Goal: Transaction & Acquisition: Purchase product/service

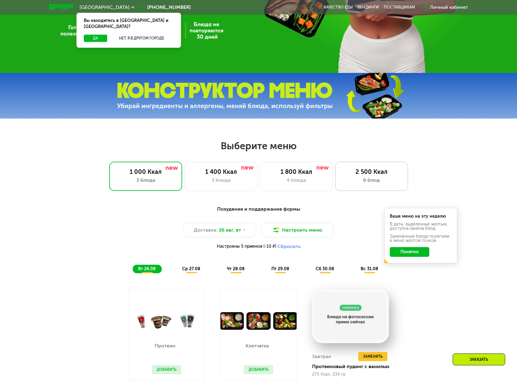
scroll to position [182, 0]
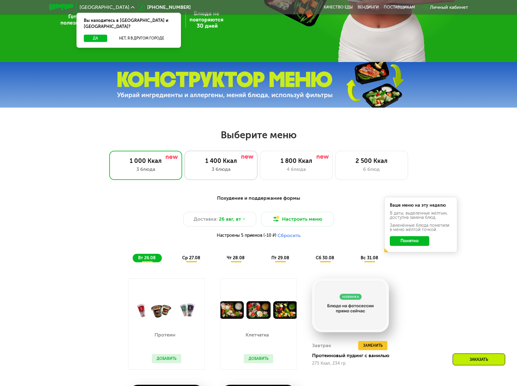
drag, startPoint x: 224, startPoint y: 166, endPoint x: 242, endPoint y: 166, distance: 18.5
click at [224, 164] on div "1 400 Ккал" at bounding box center [221, 160] width 60 height 7
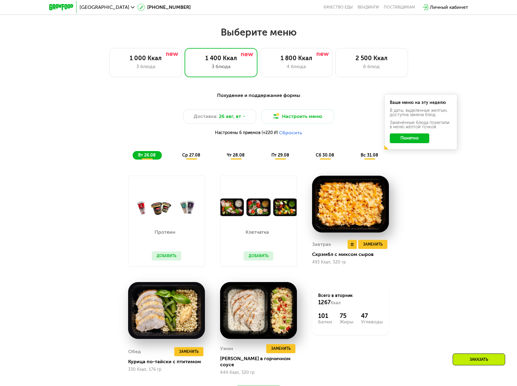
scroll to position [304, 0]
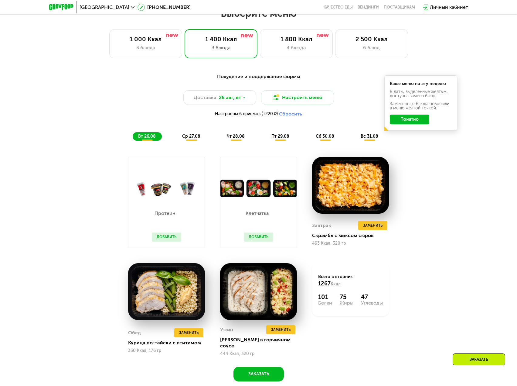
click at [166, 242] on button "Добавить" at bounding box center [166, 236] width 29 height 9
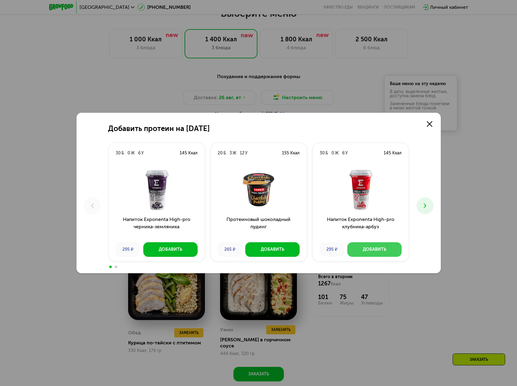
click at [382, 250] on div "Добавить" at bounding box center [374, 249] width 23 height 6
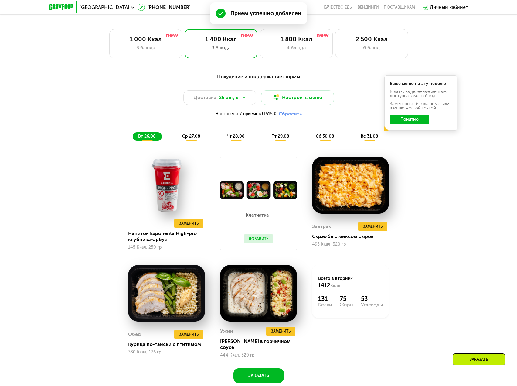
click at [190, 138] on span "ср 27.08" at bounding box center [191, 136] width 18 height 5
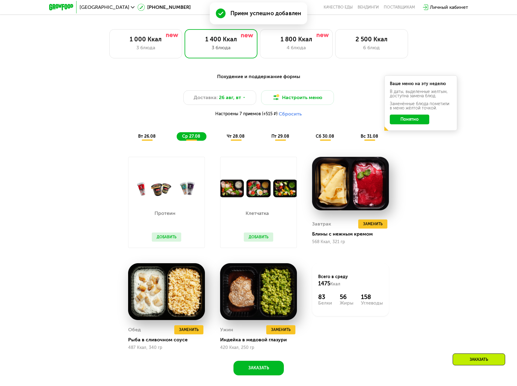
click at [171, 241] on button "Добавить" at bounding box center [166, 236] width 29 height 9
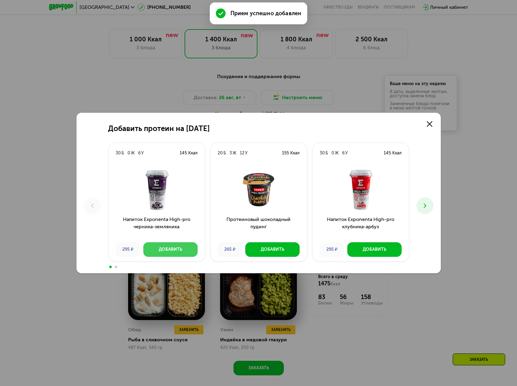
click at [172, 252] on button "Добавить" at bounding box center [170, 249] width 54 height 15
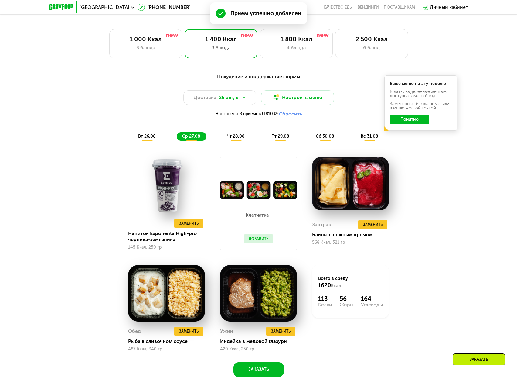
click at [239, 137] on span "чт 28.08" at bounding box center [236, 136] width 18 height 5
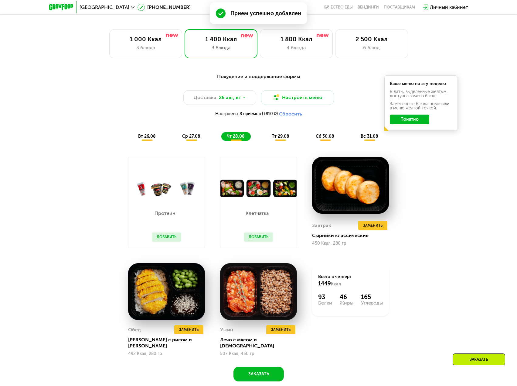
click at [166, 242] on button "Добавить" at bounding box center [166, 236] width 29 height 9
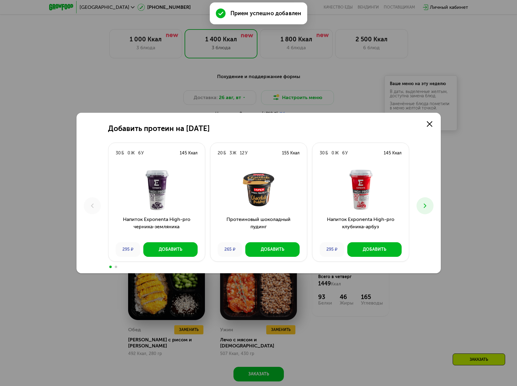
click at [432, 207] on button at bounding box center [425, 205] width 17 height 17
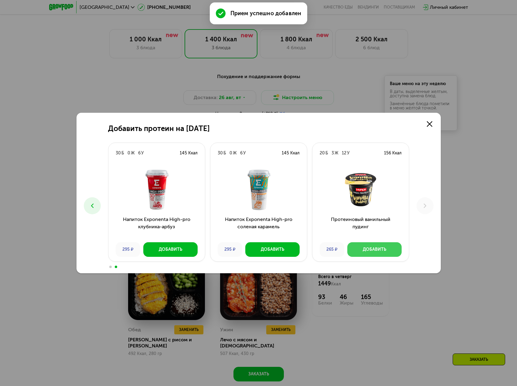
click at [369, 247] on div "Добавить" at bounding box center [374, 249] width 23 height 6
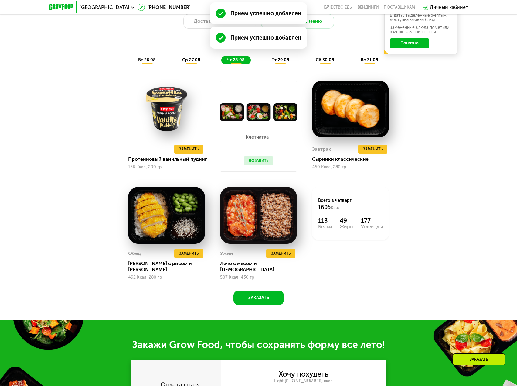
scroll to position [547, 0]
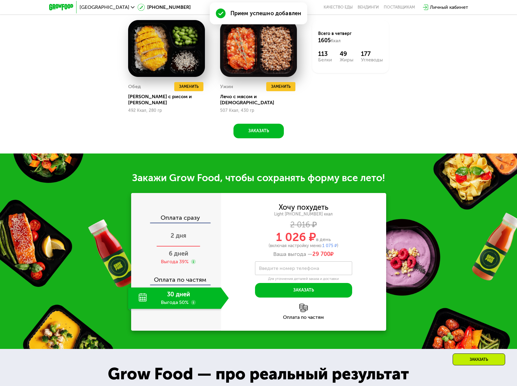
click at [189, 238] on div "2 дня" at bounding box center [178, 235] width 101 height 21
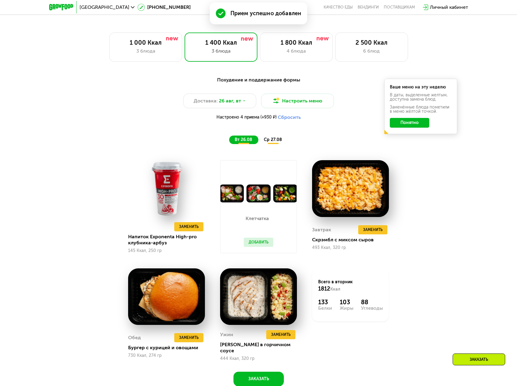
scroll to position [304, 0]
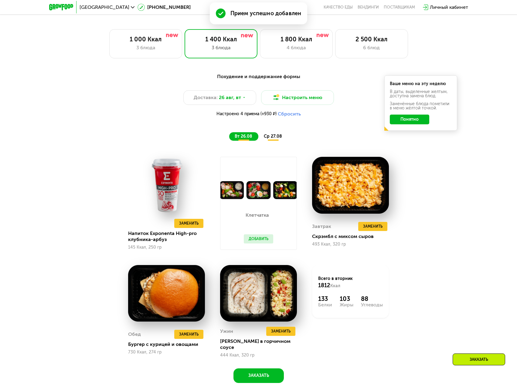
click at [269, 139] on span "ср 27.08" at bounding box center [273, 136] width 18 height 5
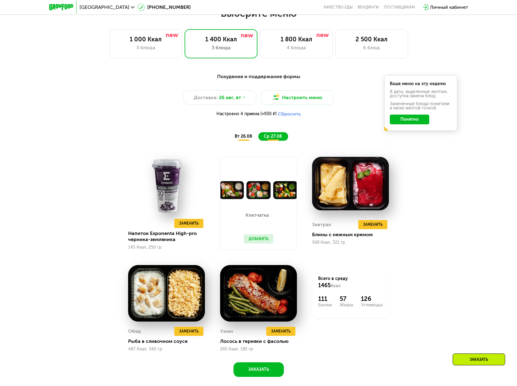
click at [245, 139] on span "вт 26.08" at bounding box center [244, 136] width 18 height 5
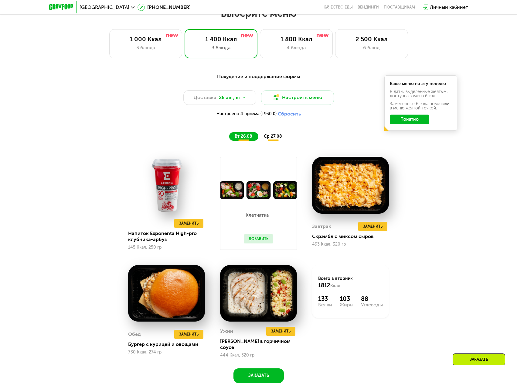
click at [268, 139] on span "ср 27.08" at bounding box center [273, 136] width 18 height 5
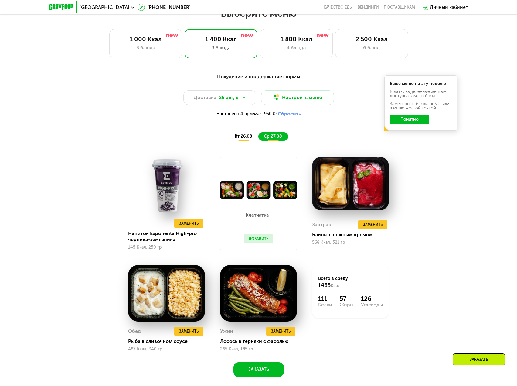
click at [238, 139] on span "вт 26.08" at bounding box center [244, 136] width 18 height 5
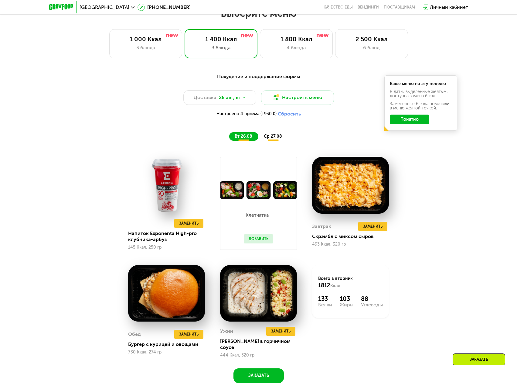
click at [264, 139] on span "ср 27.08" at bounding box center [273, 136] width 18 height 5
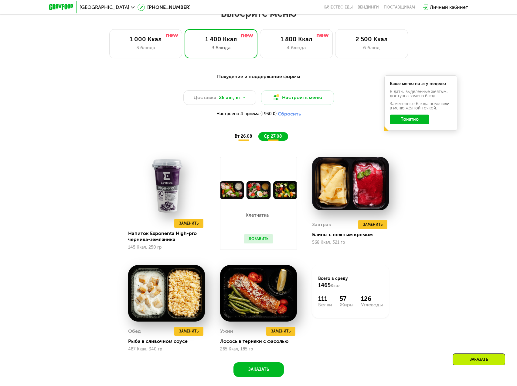
click at [259, 141] on div "вт 26.08" at bounding box center [274, 136] width 30 height 9
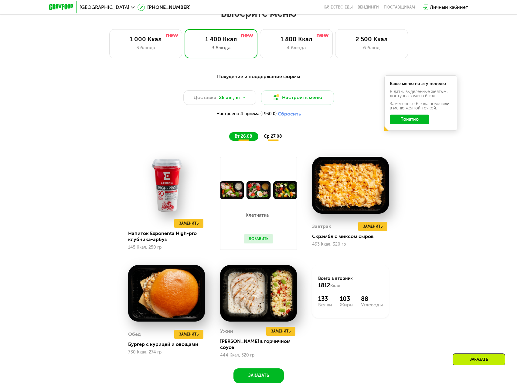
click at [279, 139] on span "ср 27.08" at bounding box center [273, 136] width 18 height 5
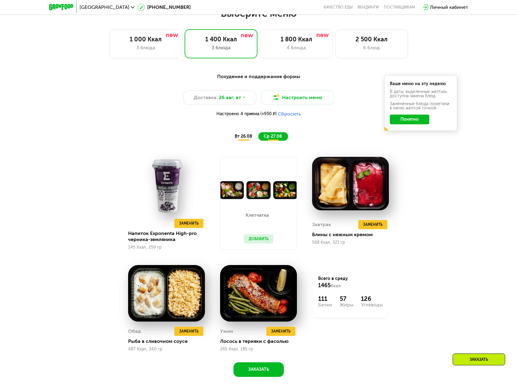
click at [243, 139] on span "вт 26.08" at bounding box center [244, 136] width 18 height 5
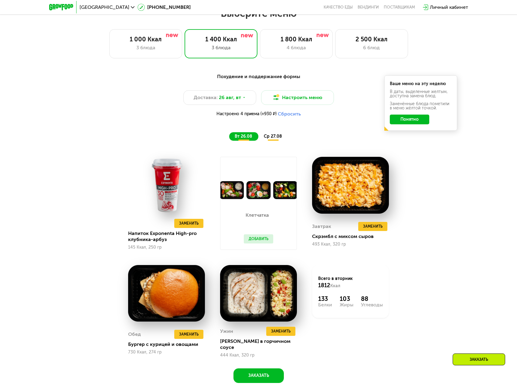
click at [272, 139] on span "ср 27.08" at bounding box center [273, 136] width 18 height 5
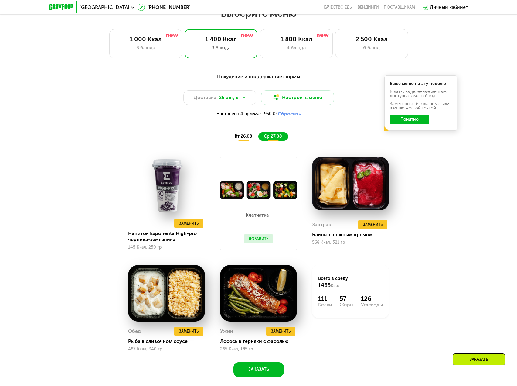
click at [244, 139] on span "вт 26.08" at bounding box center [244, 136] width 18 height 5
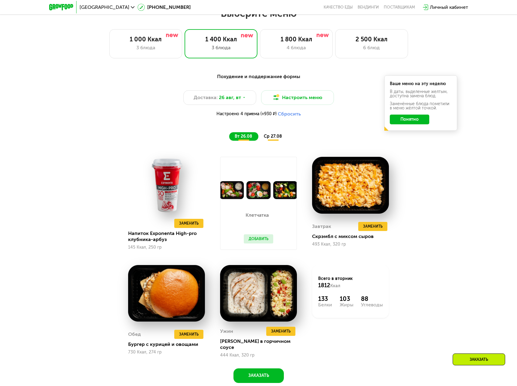
click at [269, 138] on span "ср 27.08" at bounding box center [273, 136] width 18 height 5
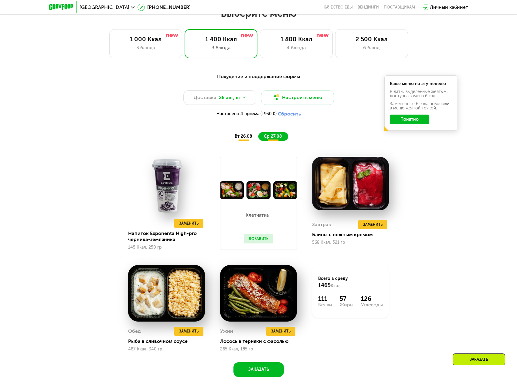
click at [242, 137] on span "вт 26.08" at bounding box center [244, 136] width 18 height 5
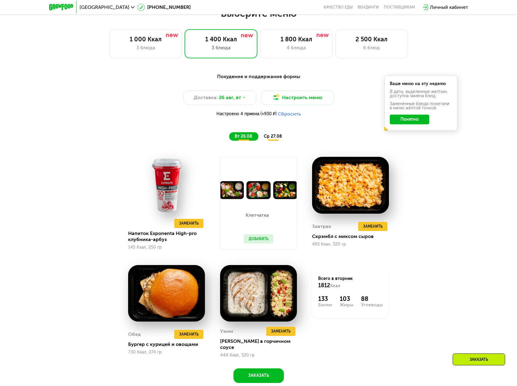
click at [272, 137] on span "ср 27.08" at bounding box center [273, 136] width 18 height 5
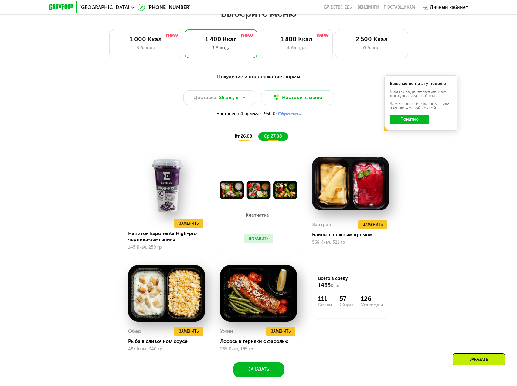
click at [259, 138] on div "вт 26.08" at bounding box center [274, 136] width 30 height 9
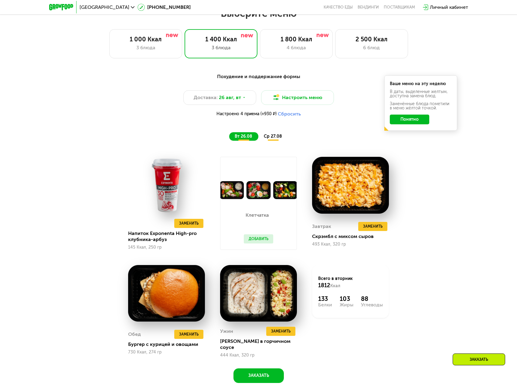
click at [270, 138] on span "ср 27.08" at bounding box center [273, 136] width 18 height 5
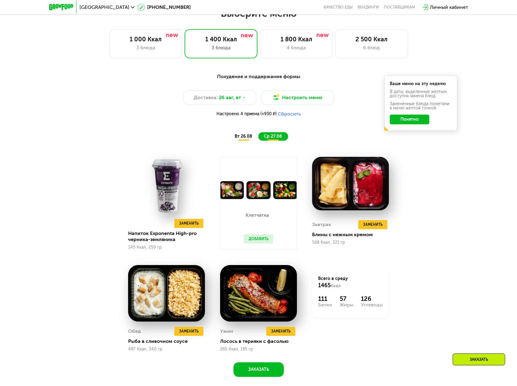
click at [489, 61] on div "Выберите меню 1 000 Ккал 3 блюда 1 400 Ккал 3 блюда 1 800 Ккал 4 блюда 2 500 Кк…" at bounding box center [258, 199] width 517 height 385
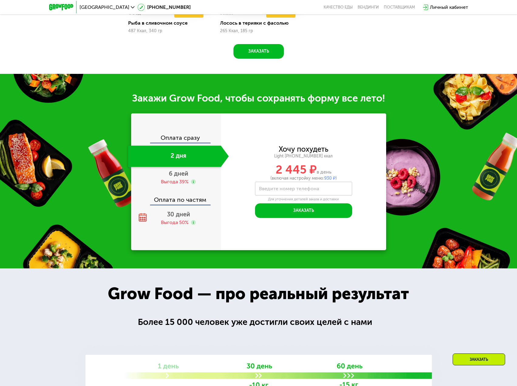
scroll to position [577, 0]
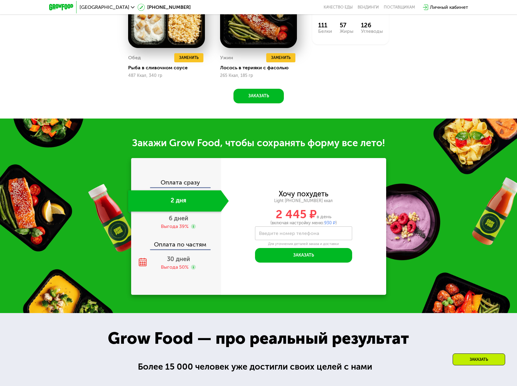
click at [300, 235] on label "Введите номер телефона" at bounding box center [289, 232] width 60 height 3
click at [300, 237] on input "Введите номер телефона" at bounding box center [303, 233] width 97 height 14
type input "**********"
click at [320, 257] on button "Заказать" at bounding box center [303, 255] width 97 height 15
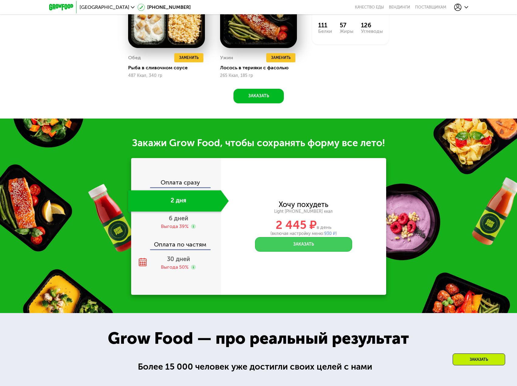
click at [311, 248] on button "Заказать" at bounding box center [303, 244] width 97 height 15
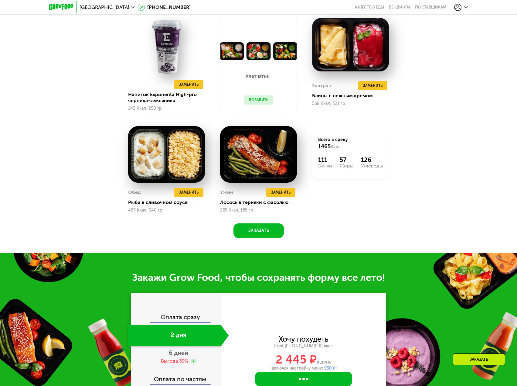
scroll to position [516, 0]
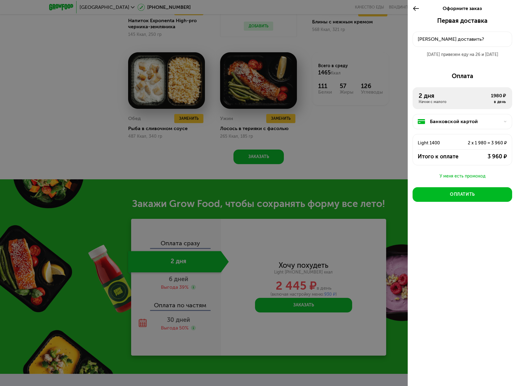
click at [466, 122] on div "Банковской картой" at bounding box center [465, 121] width 70 height 7
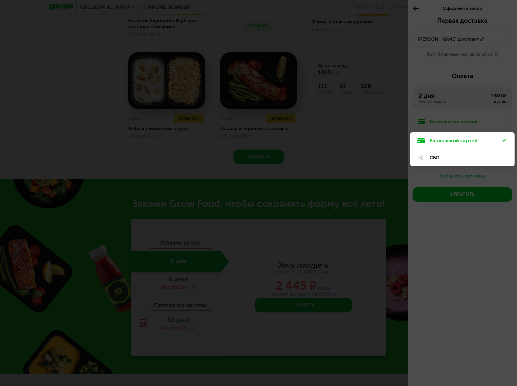
click at [449, 157] on div "СБП" at bounding box center [466, 157] width 73 height 7
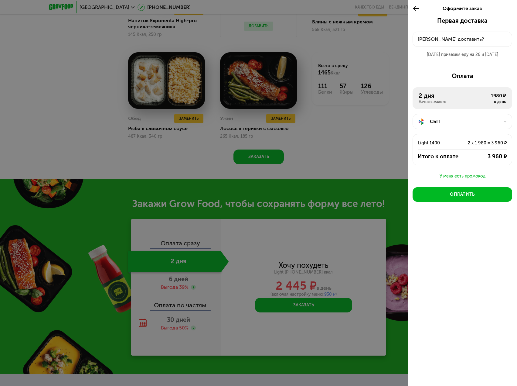
click at [439, 40] on div "Куда доставить?" at bounding box center [462, 39] width 89 height 7
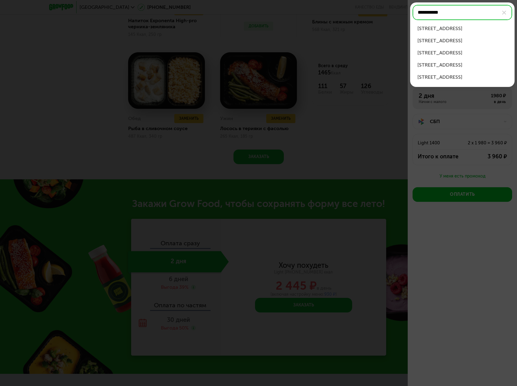
click at [461, 53] on div "ул Бассейная, д 45" at bounding box center [463, 52] width 90 height 7
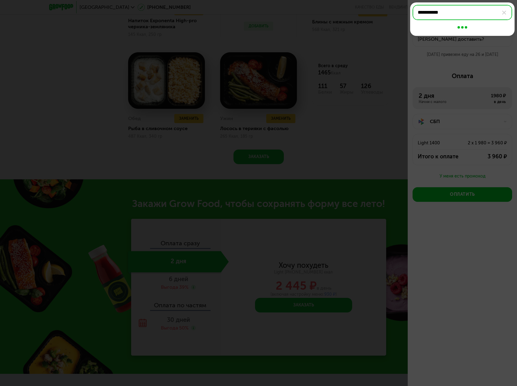
type input "**********"
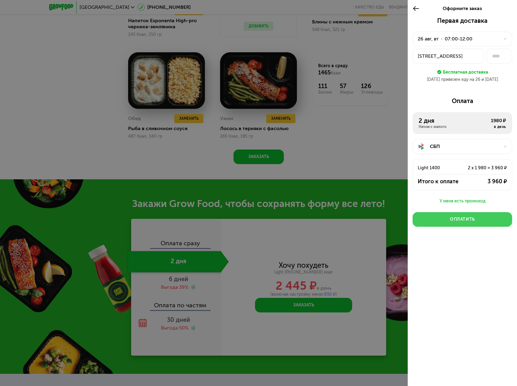
click at [471, 220] on div "Оплатить" at bounding box center [462, 219] width 25 height 6
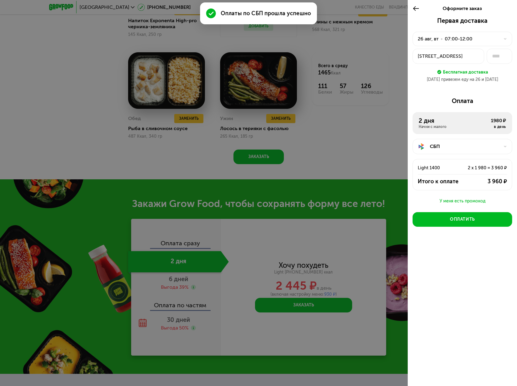
click at [359, 133] on div at bounding box center [258, 193] width 517 height 386
click at [416, 11] on icon at bounding box center [416, 8] width 7 height 7
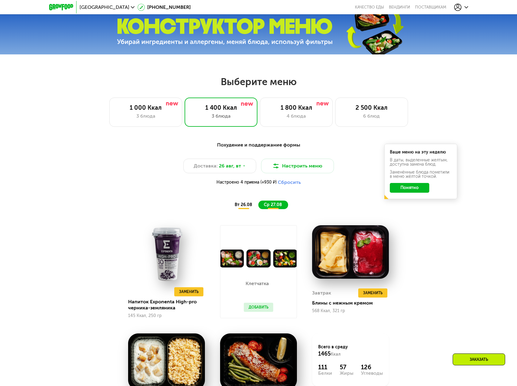
scroll to position [296, 0]
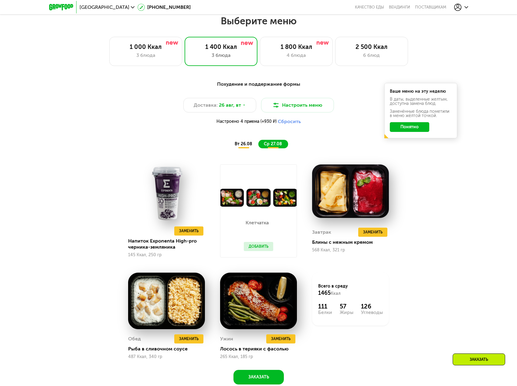
click at [248, 155] on div "Похудение и поддержание формы Доставка: 26 авг, вт Настроить меню Настроено 4 п…" at bounding box center [259, 230] width 374 height 307
click at [259, 148] on div "вт 26.08" at bounding box center [274, 144] width 30 height 9
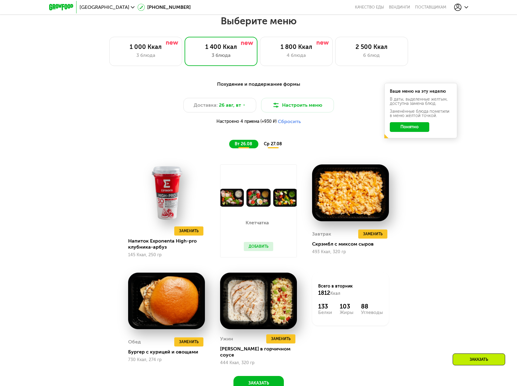
drag, startPoint x: 275, startPoint y: 149, endPoint x: 268, endPoint y: 149, distance: 6.4
click at [275, 148] on div "ср 27.08" at bounding box center [274, 144] width 30 height 9
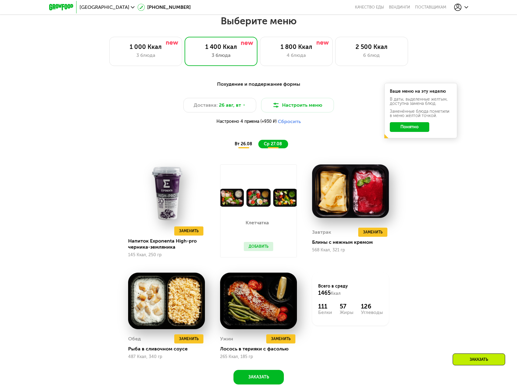
click at [259, 148] on div "вт 26.08" at bounding box center [274, 144] width 30 height 9
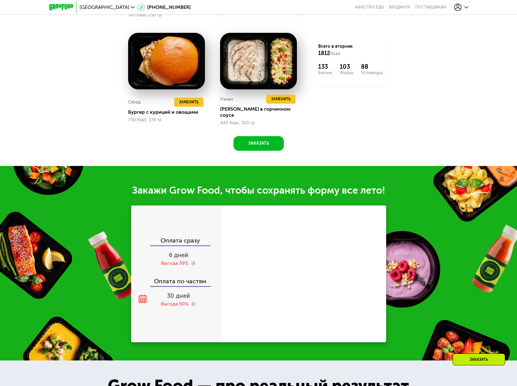
scroll to position [539, 0]
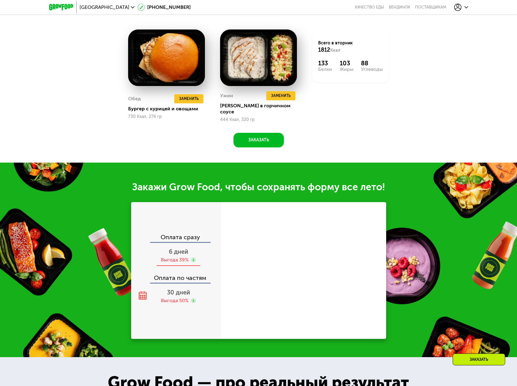
click at [181, 251] on span "6 дней" at bounding box center [178, 251] width 19 height 7
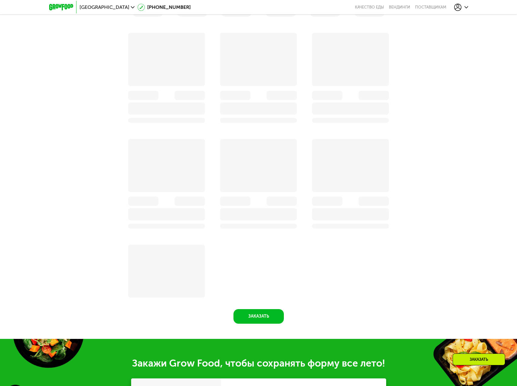
scroll to position [341, 0]
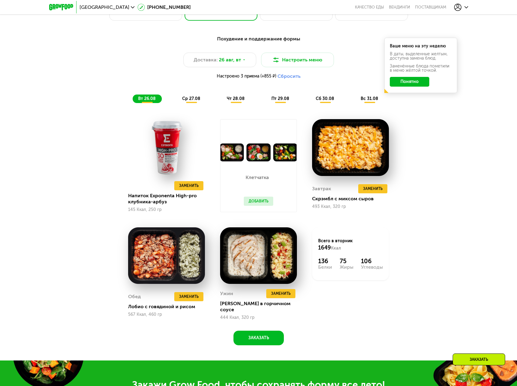
click at [418, 81] on button "Понятно" at bounding box center [409, 82] width 39 height 10
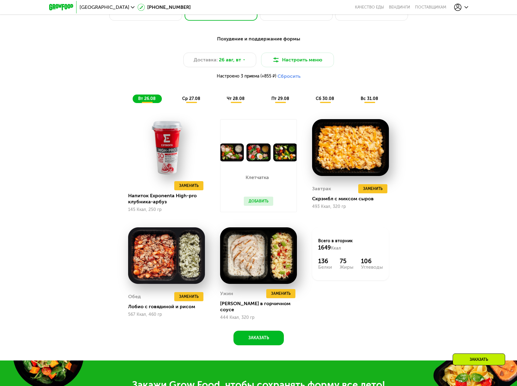
click at [192, 100] on span "ср 27.08" at bounding box center [191, 98] width 18 height 5
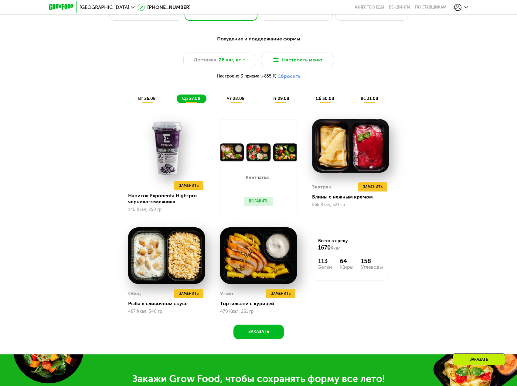
drag, startPoint x: 234, startPoint y: 101, endPoint x: 238, endPoint y: 101, distance: 4.0
click at [234, 101] on span "чт 28.08" at bounding box center [236, 98] width 18 height 5
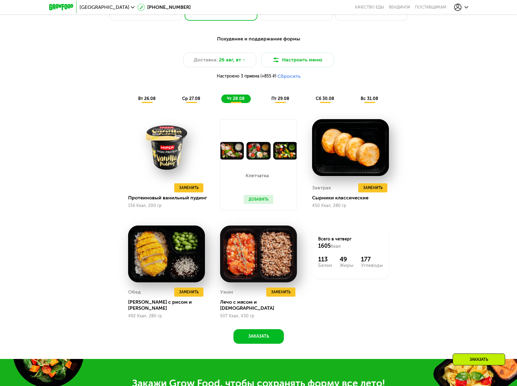
click at [283, 101] on span "пт 29.08" at bounding box center [281, 98] width 18 height 5
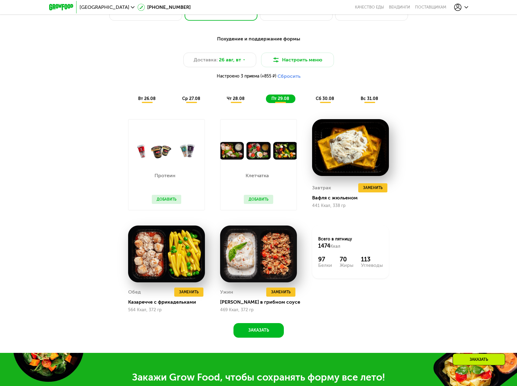
click at [355, 101] on div "сб 30.08" at bounding box center [369, 98] width 29 height 9
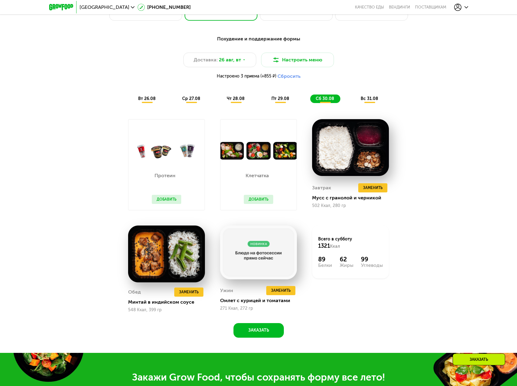
click at [378, 101] on span "вс 31.08" at bounding box center [370, 98] width 18 height 5
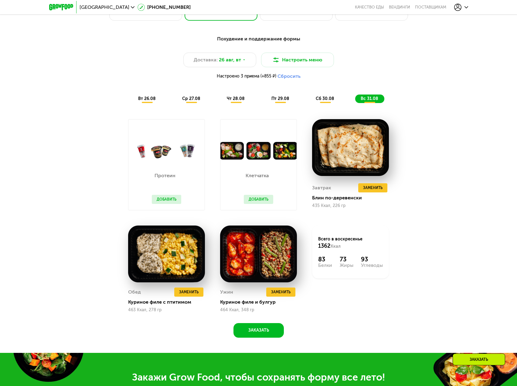
click at [238, 101] on span "чт 28.08" at bounding box center [236, 98] width 18 height 5
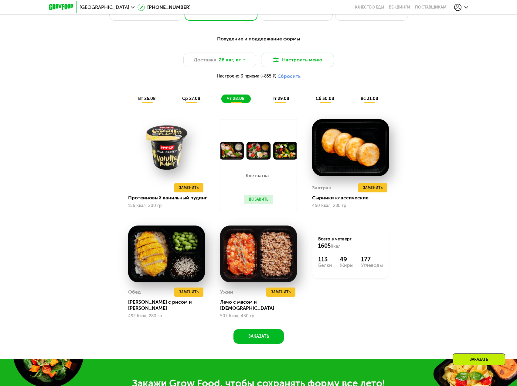
click at [284, 99] on span "пт 29.08" at bounding box center [281, 98] width 18 height 5
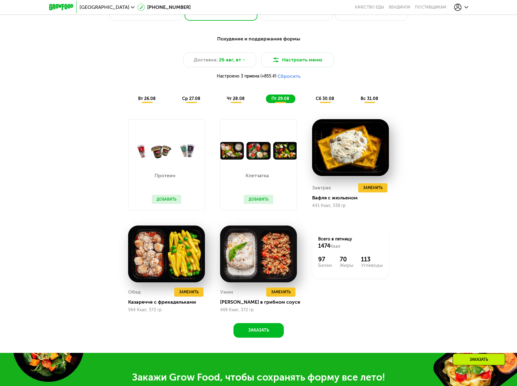
click at [172, 203] on button "Добавить" at bounding box center [166, 199] width 29 height 9
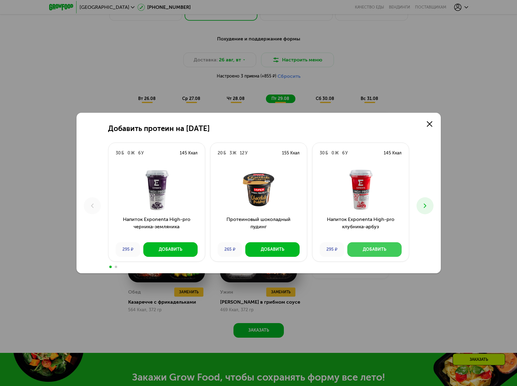
click at [370, 246] on div "Добавить" at bounding box center [374, 249] width 23 height 6
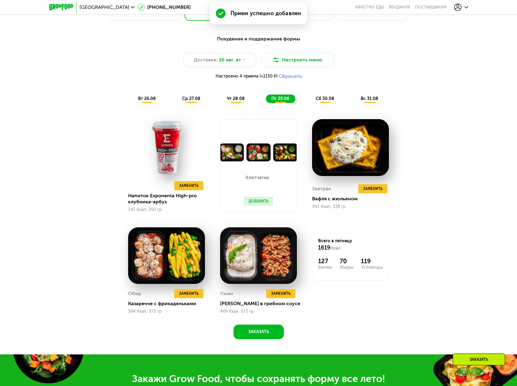
click at [355, 103] on div "сб 30.08" at bounding box center [369, 98] width 29 height 9
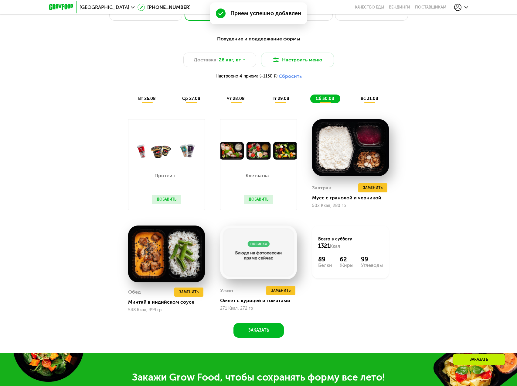
click at [159, 204] on button "Добавить" at bounding box center [166, 199] width 29 height 9
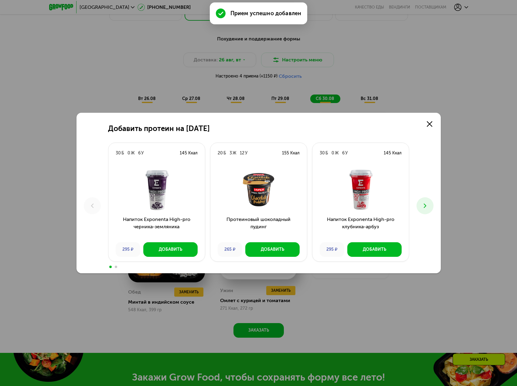
click at [427, 208] on icon at bounding box center [425, 205] width 7 height 7
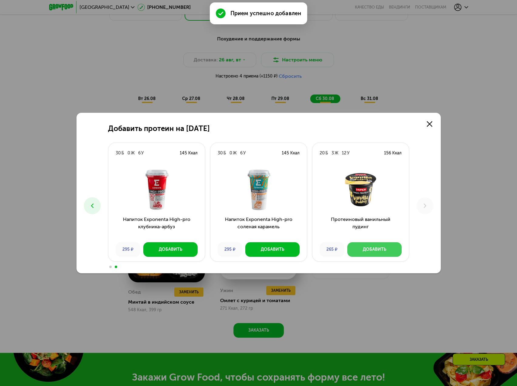
click at [365, 246] on button "Добавить" at bounding box center [375, 249] width 54 height 15
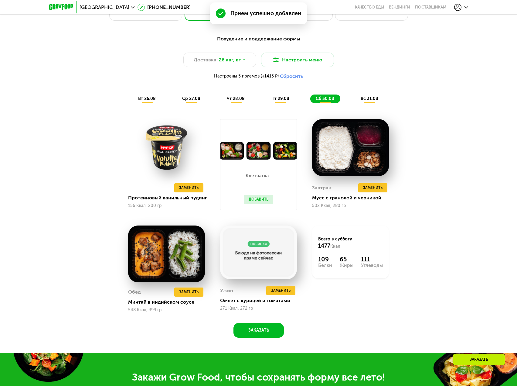
click at [377, 97] on div "вс 31.08" at bounding box center [369, 98] width 29 height 9
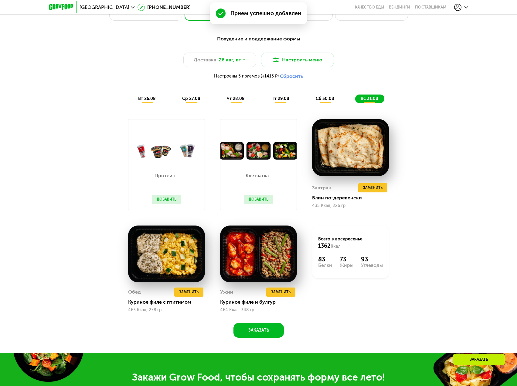
click at [166, 204] on button "Добавить" at bounding box center [166, 199] width 29 height 9
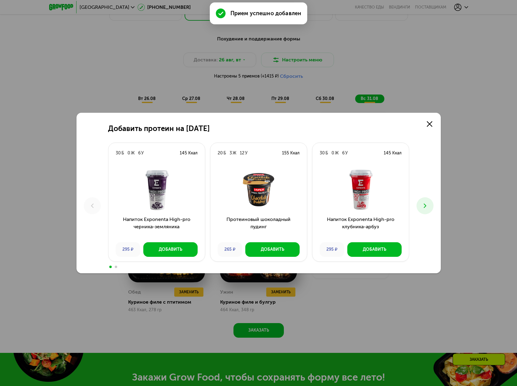
click at [432, 204] on button at bounding box center [425, 205] width 17 height 17
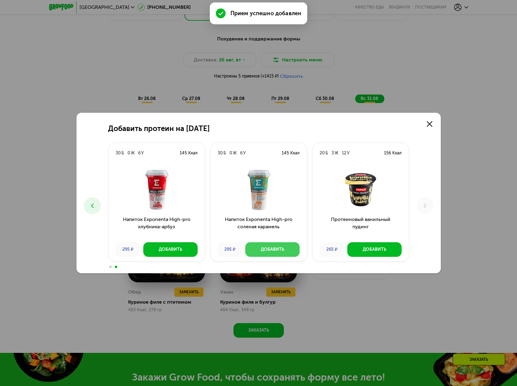
click at [269, 250] on div "Добавить" at bounding box center [272, 249] width 23 height 6
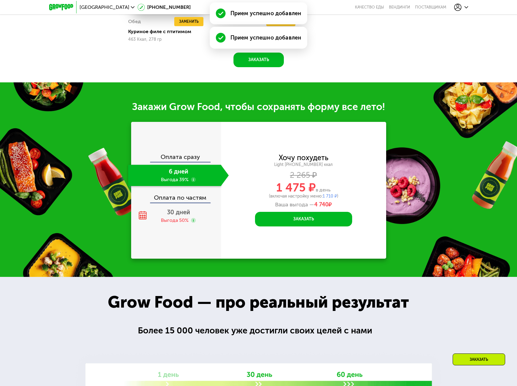
scroll to position [615, 0]
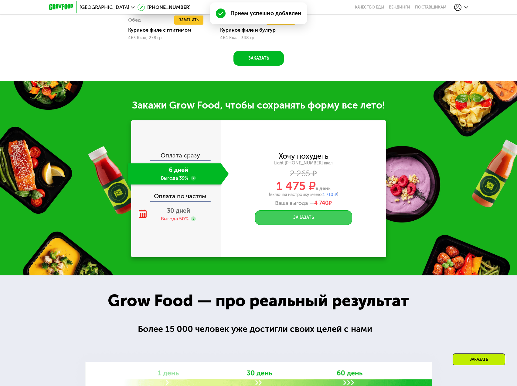
click at [327, 219] on button "Заказать" at bounding box center [303, 217] width 97 height 15
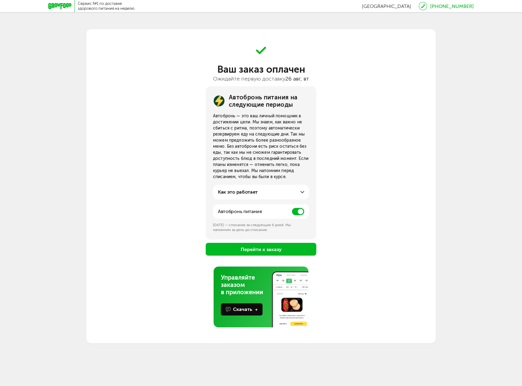
click at [294, 211] on span at bounding box center [298, 211] width 12 height 7
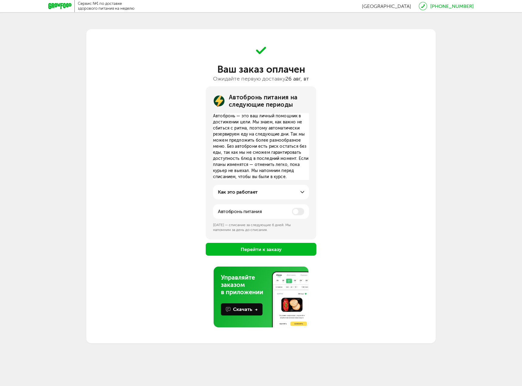
click at [294, 252] on button "Перейти к заказу" at bounding box center [261, 249] width 111 height 13
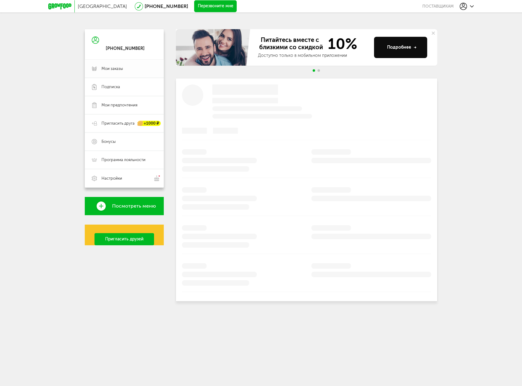
click at [125, 70] on span "Мои заказы" at bounding box center [128, 68] width 55 height 5
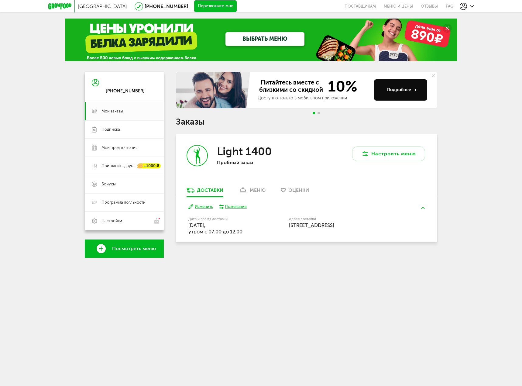
drag, startPoint x: 139, startPoint y: 91, endPoint x: 104, endPoint y: 92, distance: 35.6
click at [104, 92] on div "+7 (981) 642-34-25" at bounding box center [124, 87] width 79 height 30
copy div "+7 (981) 642-34-25"
drag, startPoint x: 61, startPoint y: 1, endPoint x: 59, endPoint y: 8, distance: 7.1
click at [61, 1] on div at bounding box center [61, 6] width 26 height 12
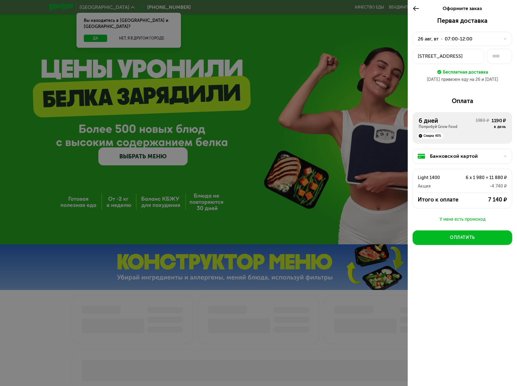
click at [473, 154] on div "Банковской картой" at bounding box center [465, 155] width 70 height 7
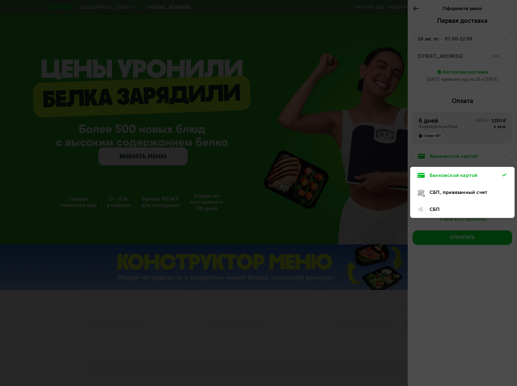
click at [457, 192] on div "СБП, привязанный счет" at bounding box center [466, 192] width 73 height 7
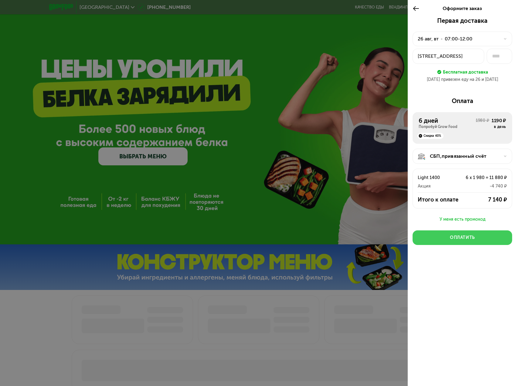
click at [465, 239] on div "Оплатить" at bounding box center [462, 238] width 25 height 6
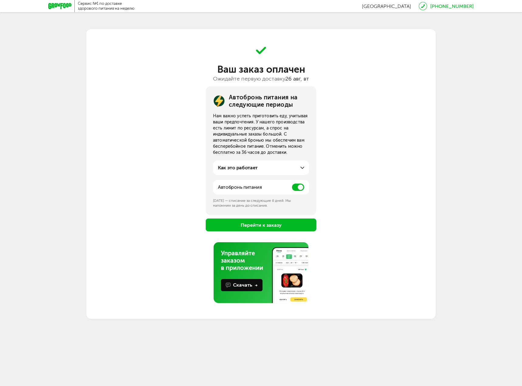
click at [268, 229] on button "Перейти к заказу" at bounding box center [261, 224] width 111 height 13
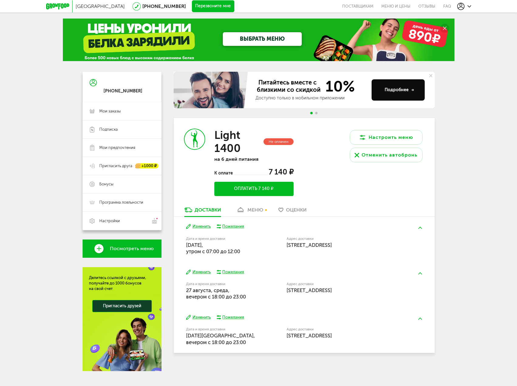
click at [256, 210] on div "меню" at bounding box center [256, 210] width 16 height 6
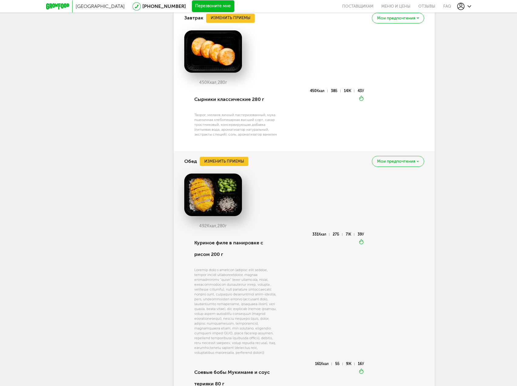
scroll to position [198, 0]
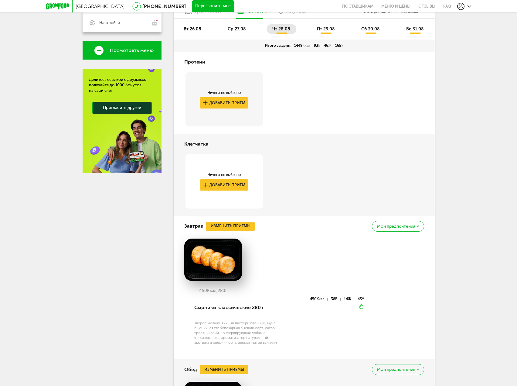
click at [331, 28] on span "пт 29.08" at bounding box center [326, 28] width 18 height 5
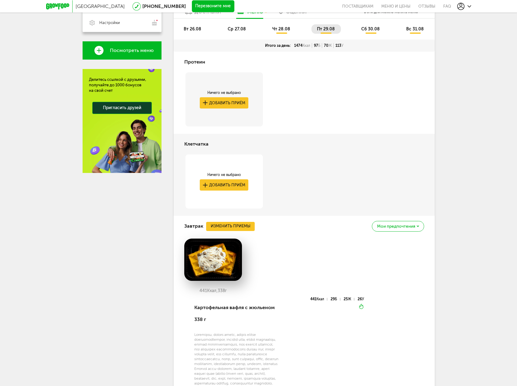
click at [264, 30] on ul "вт 26.08 ср 27.08 чт 28.08 пт 29.08 сб 30.08 вс 31.08" at bounding box center [304, 31] width 252 height 15
click at [238, 29] on span "ср 27.08" at bounding box center [237, 28] width 18 height 5
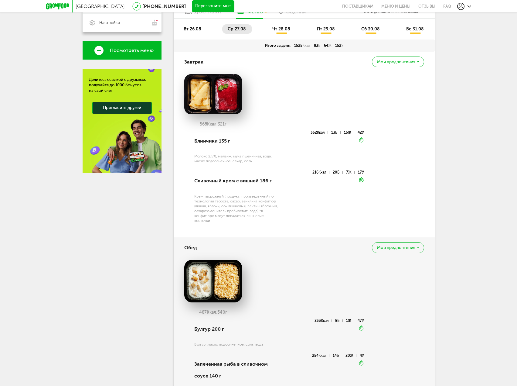
click at [200, 29] on span "вт 26.08" at bounding box center [193, 28] width 18 height 5
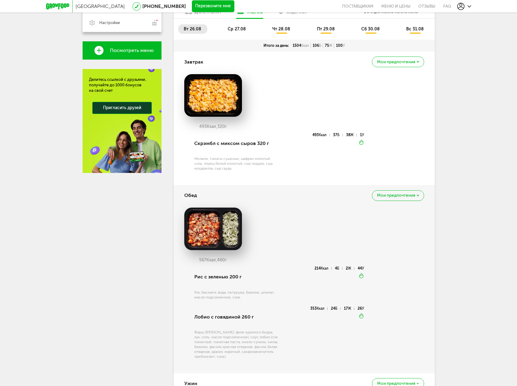
click at [370, 32] on li "сб 30.08" at bounding box center [371, 28] width 30 height 9
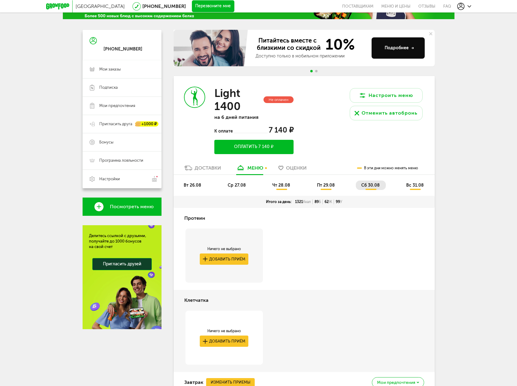
scroll to position [16, 0]
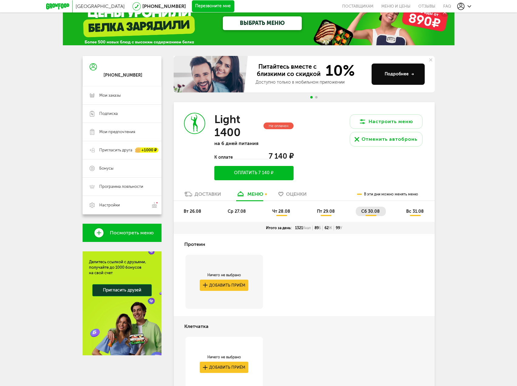
click at [316, 97] on span "Go to slide 2" at bounding box center [316, 97] width 2 height 2
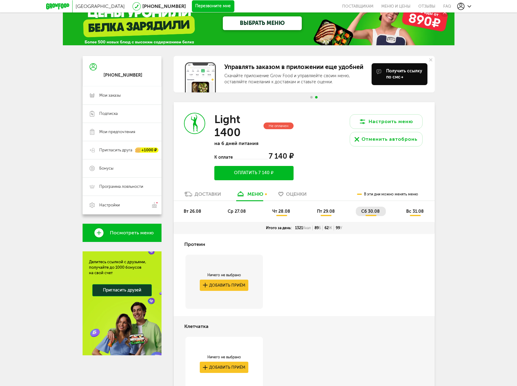
click at [187, 194] on icon at bounding box center [188, 194] width 8 height 5
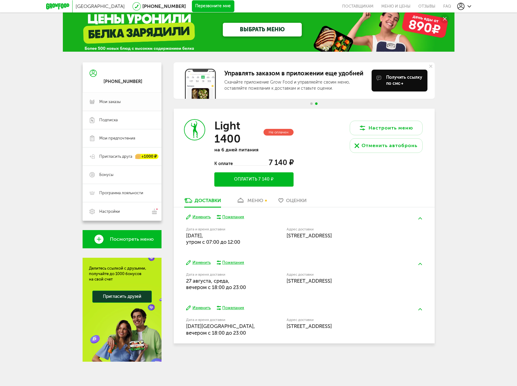
click at [109, 100] on span "Мои заказы" at bounding box center [110, 101] width 22 height 5
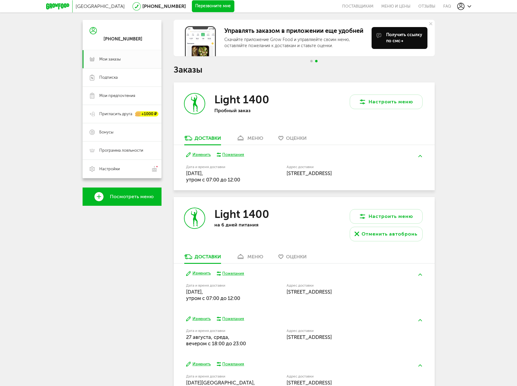
scroll to position [96, 0]
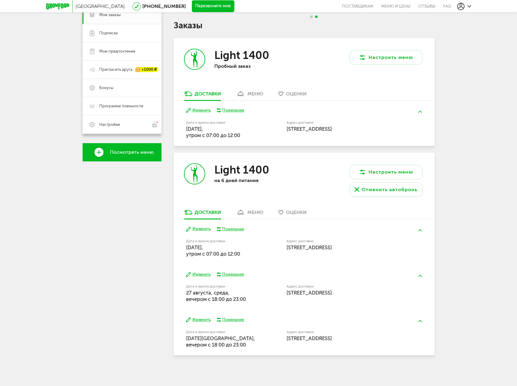
click at [246, 94] on link "меню" at bounding box center [249, 96] width 33 height 10
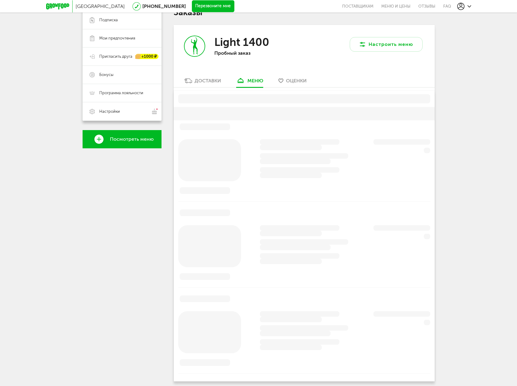
scroll to position [119, 0]
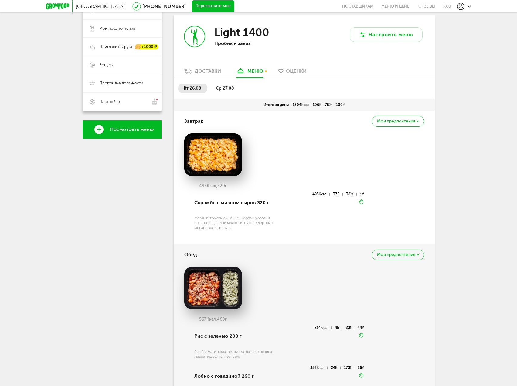
click at [215, 95] on ul "вт 26.08 ср 27.08" at bounding box center [304, 91] width 252 height 15
click at [227, 90] on span "ср 27.08" at bounding box center [225, 88] width 18 height 5
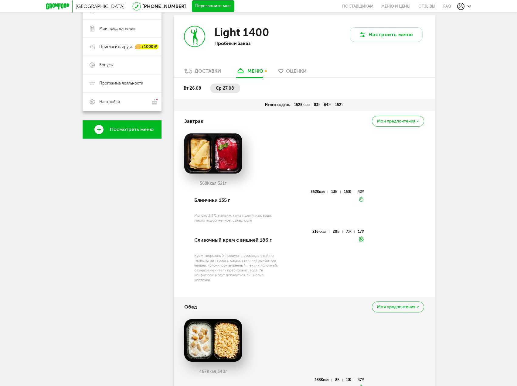
click at [186, 90] on span "вт 26.08" at bounding box center [193, 88] width 18 height 5
